Goal: Information Seeking & Learning: Compare options

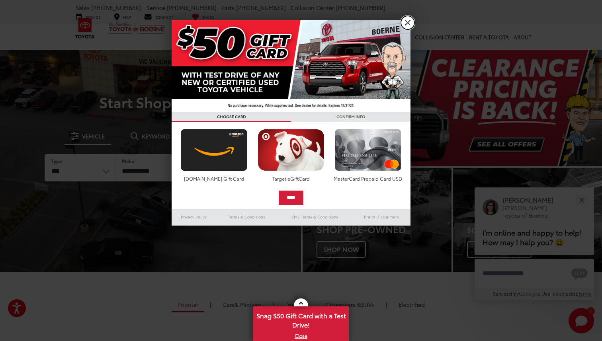
click at [407, 24] on link "X" at bounding box center [408, 23] width 14 height 14
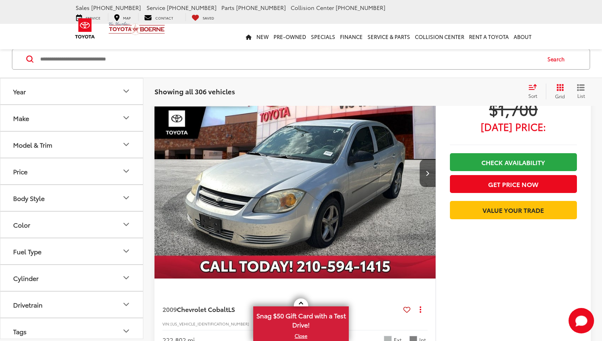
scroll to position [84, 0]
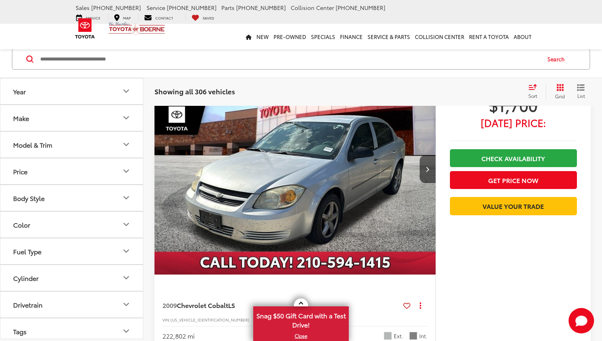
click at [127, 115] on icon "Make" at bounding box center [126, 118] width 10 height 10
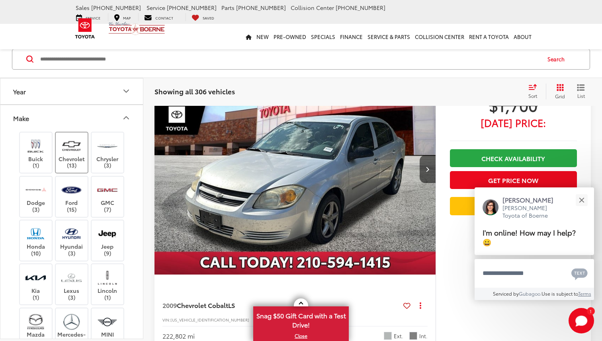
click at [82, 144] on img at bounding box center [72, 146] width 22 height 19
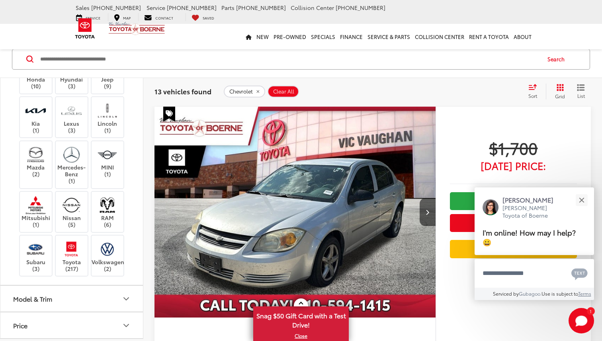
scroll to position [173, 0]
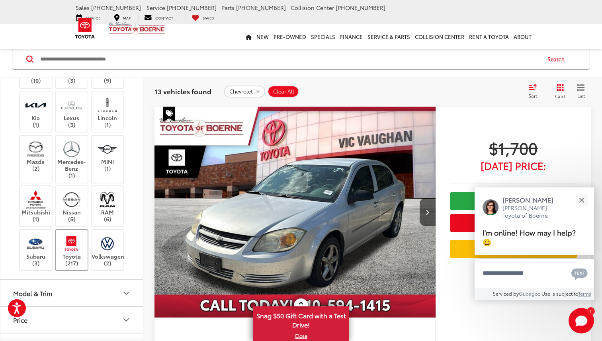
click at [72, 250] on img at bounding box center [72, 243] width 22 height 19
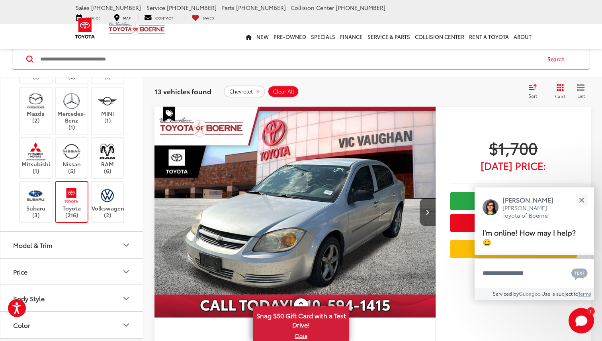
scroll to position [227, 0]
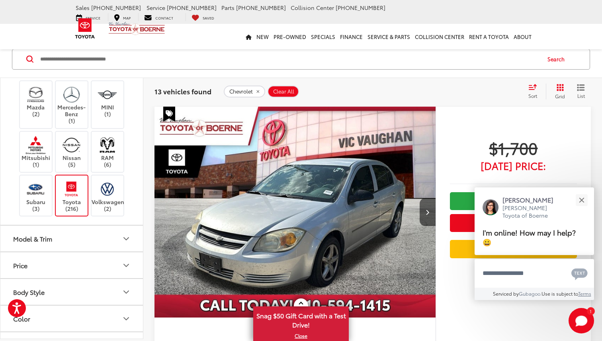
click at [84, 237] on button "Model & Trim" at bounding box center [71, 239] width 143 height 26
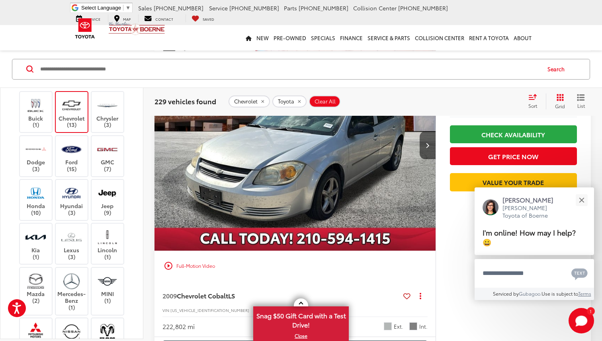
scroll to position [27, 0]
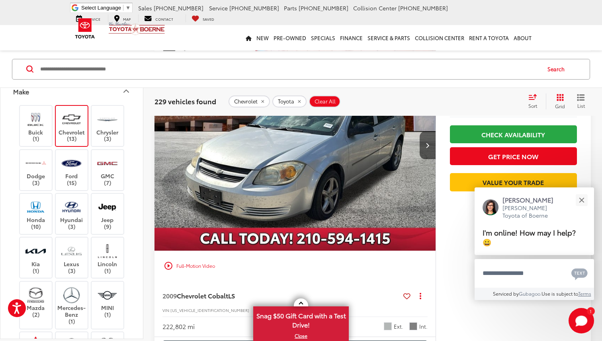
click at [74, 130] on label "Chevrolet (13)" at bounding box center [72, 126] width 32 height 32
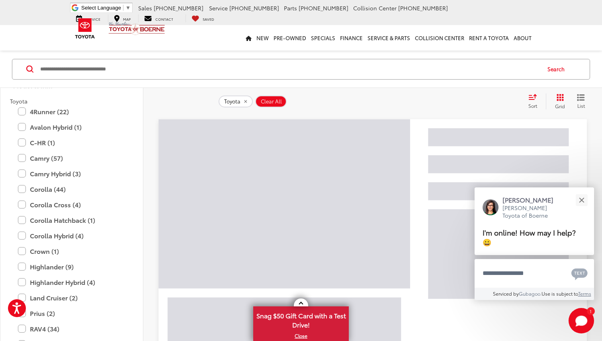
scroll to position [382, 0]
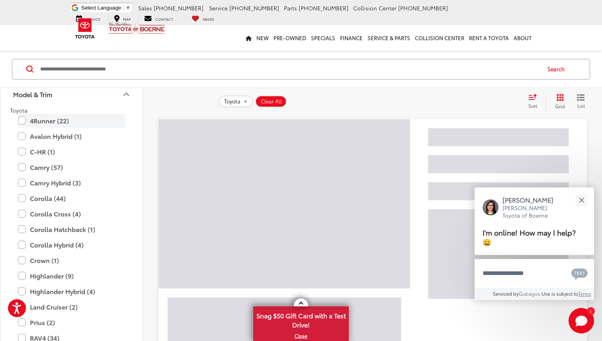
click at [75, 121] on label "4Runner (22)" at bounding box center [72, 121] width 108 height 14
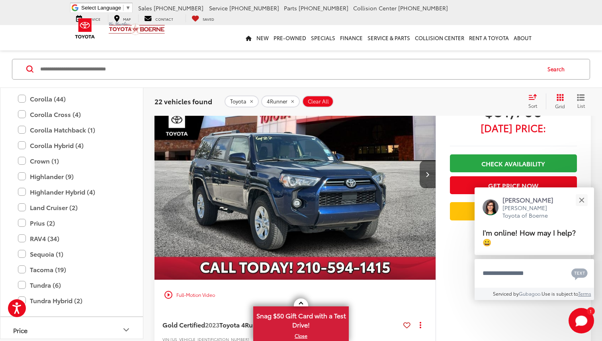
scroll to position [475, 0]
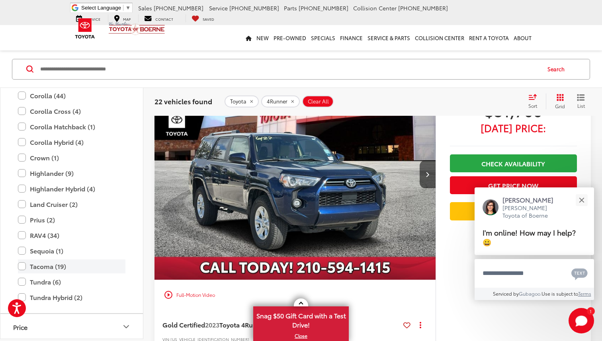
click at [46, 266] on label "Tacoma (19)" at bounding box center [72, 267] width 108 height 14
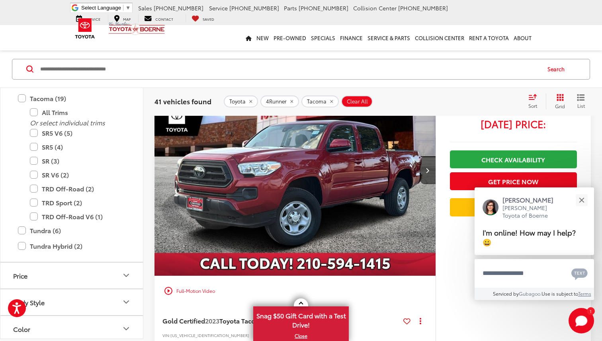
scroll to position [102, 0]
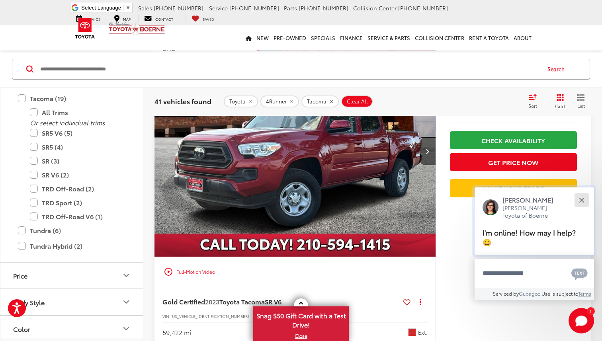
click at [583, 207] on button "Close" at bounding box center [581, 200] width 17 height 17
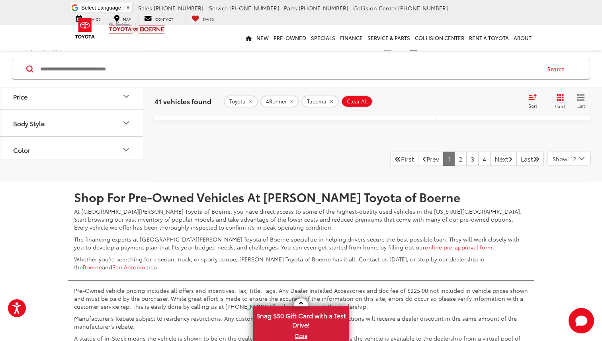
scroll to position [4364, 0]
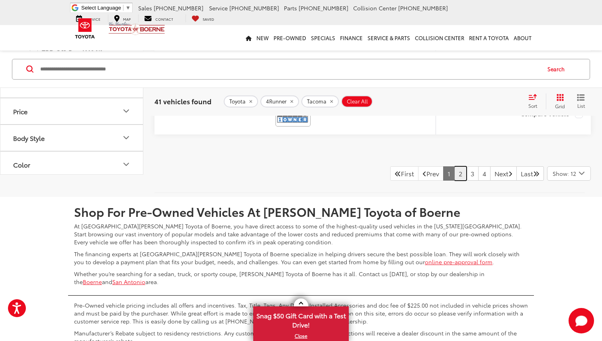
click at [454, 175] on link "2" at bounding box center [460, 173] width 12 height 14
